Goal: Check status

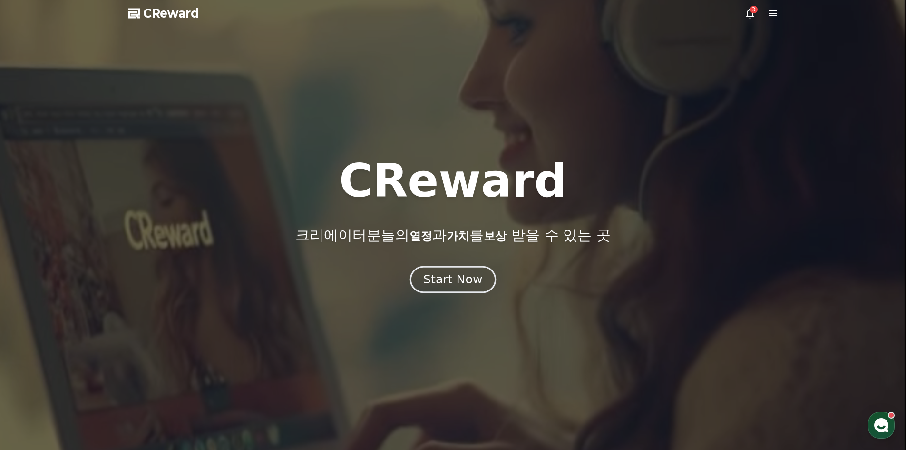
click at [452, 275] on div "Start Now" at bounding box center [452, 279] width 59 height 16
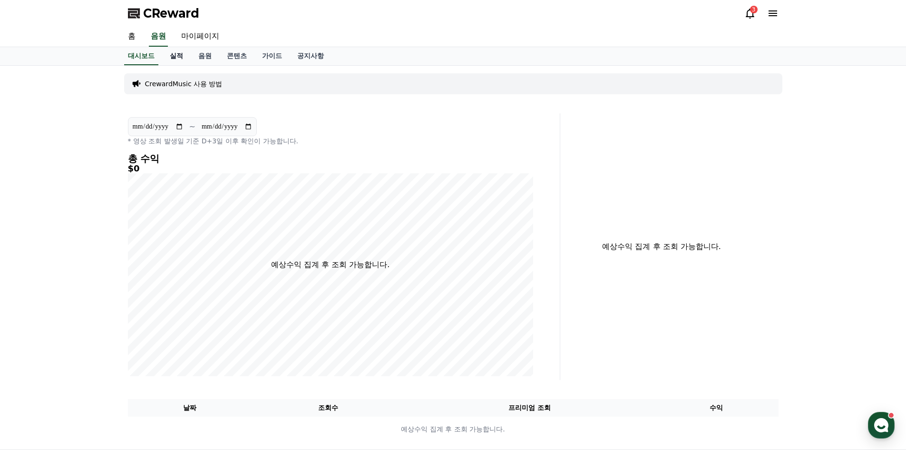
click at [186, 59] on link "실적" at bounding box center [176, 56] width 29 height 18
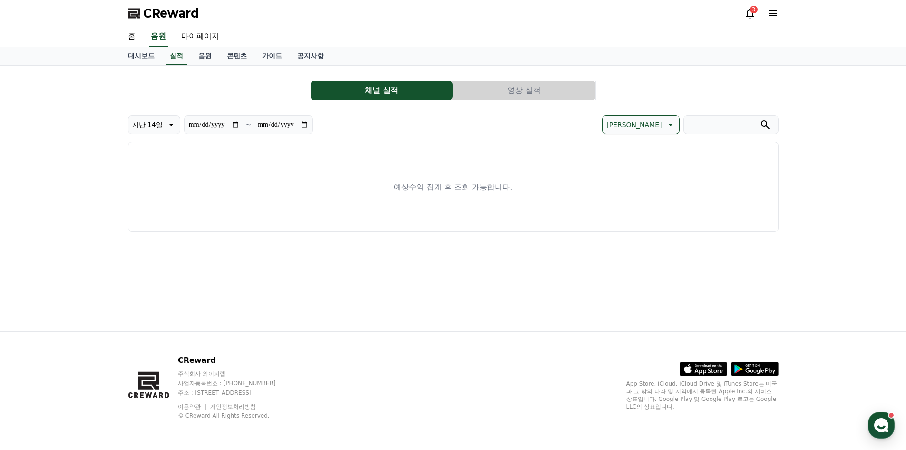
click at [748, 17] on icon at bounding box center [750, 14] width 9 height 10
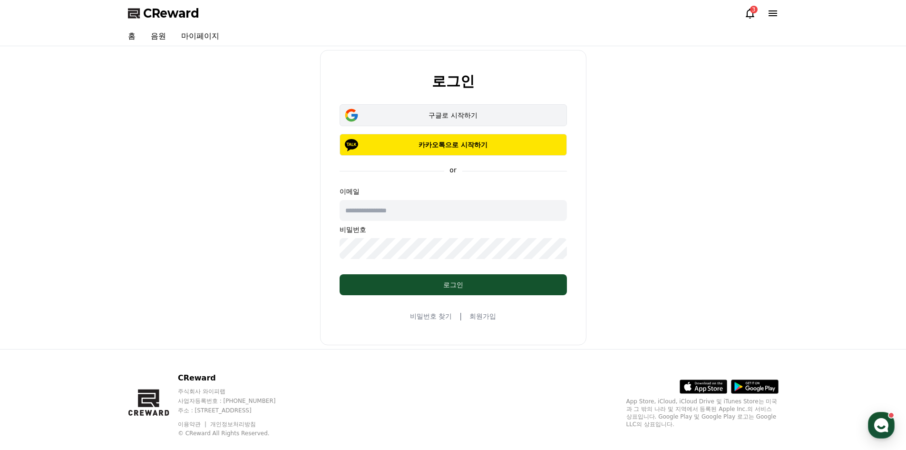
click at [475, 108] on button "구글로 시작하기" at bounding box center [453, 115] width 227 height 22
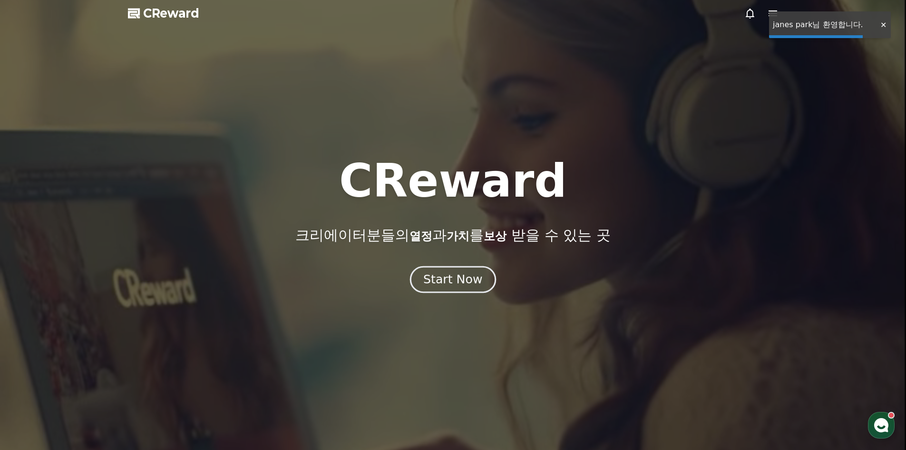
click at [468, 285] on div "Start Now" at bounding box center [452, 279] width 59 height 16
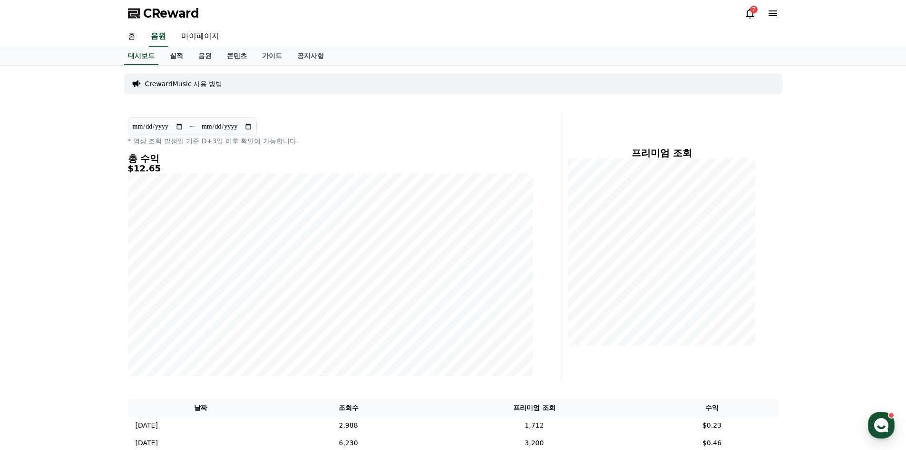
click at [169, 52] on link "실적" at bounding box center [176, 56] width 29 height 18
